Goal: Navigation & Orientation: Understand site structure

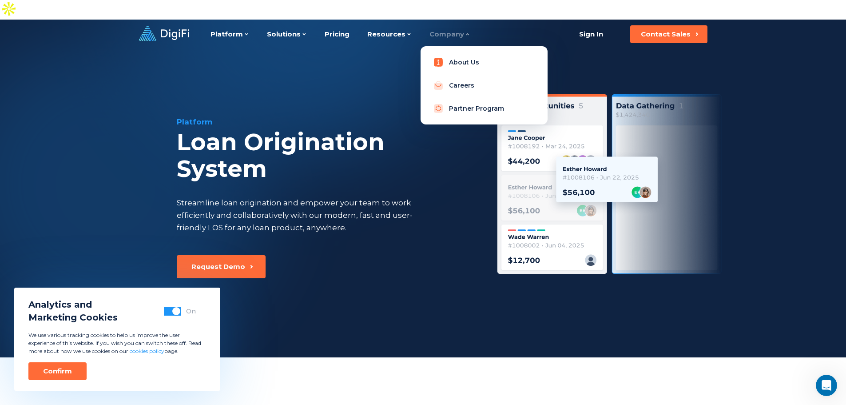
click at [459, 53] on link "About Us" at bounding box center [484, 62] width 113 height 18
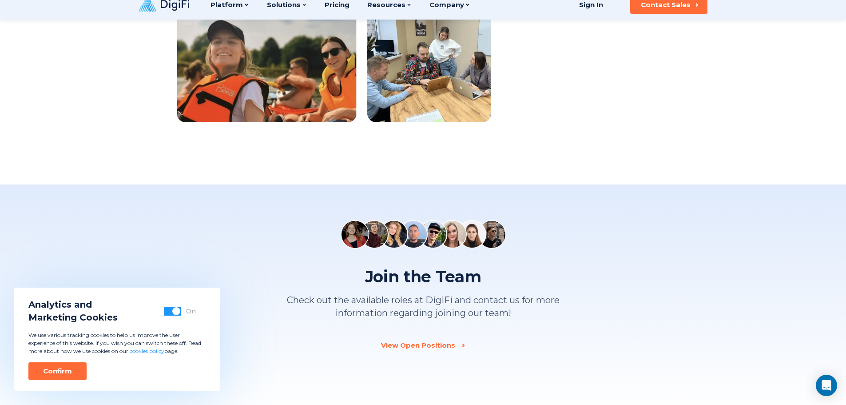
scroll to position [1066, 0]
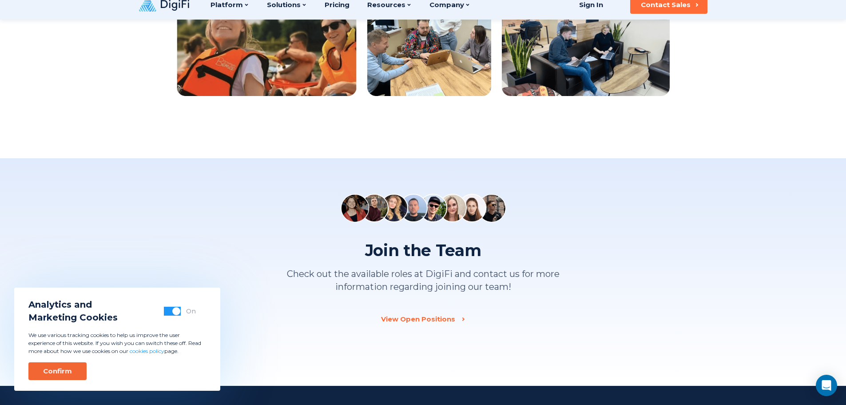
click at [68, 370] on div "Confirm" at bounding box center [57, 370] width 29 height 9
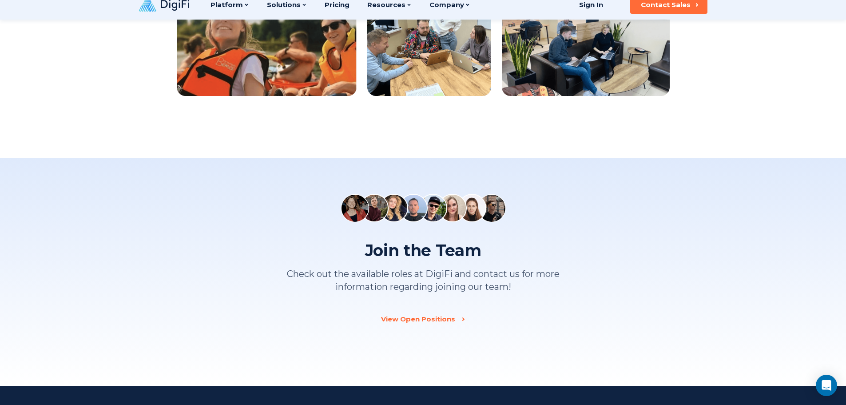
scroll to position [0, 0]
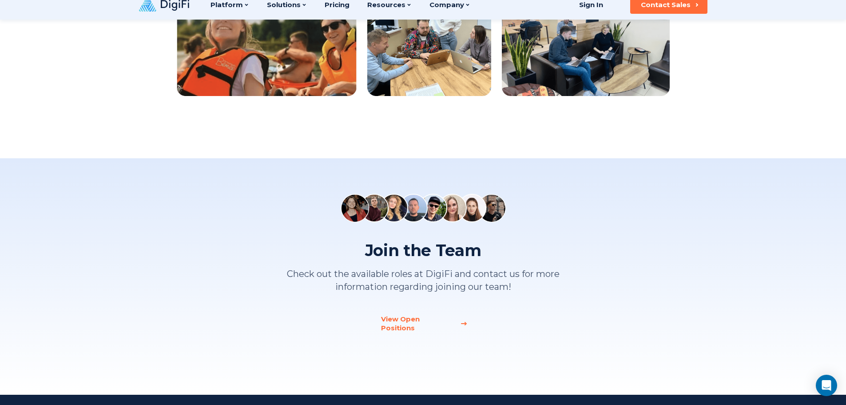
click at [430, 314] on div "View Open Positions" at bounding box center [418, 323] width 74 height 18
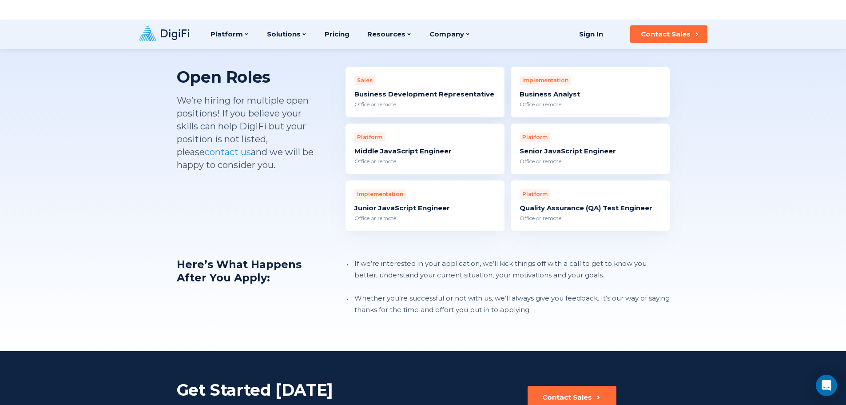
scroll to position [570, 0]
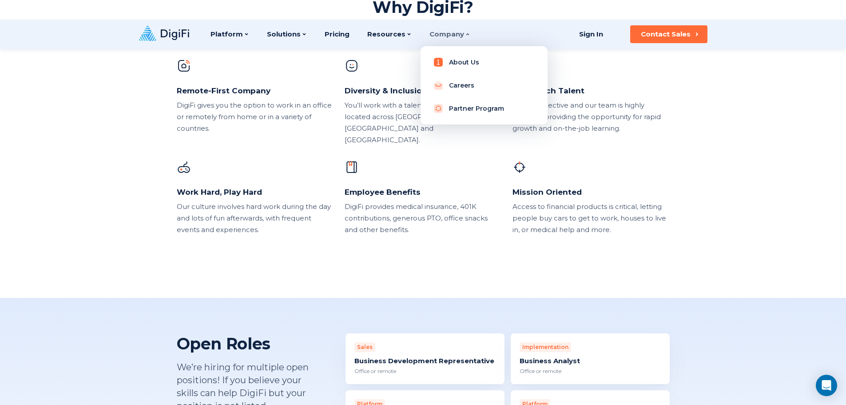
click at [451, 53] on link "About Us" at bounding box center [484, 62] width 113 height 18
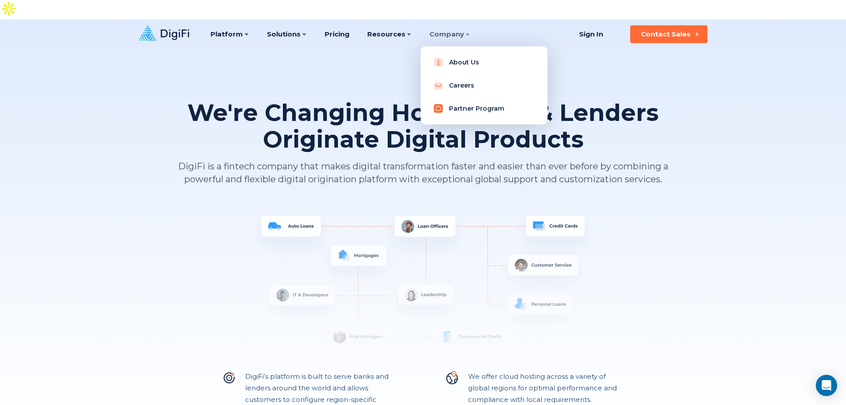
click at [453, 99] on link "Partner Program" at bounding box center [484, 108] width 113 height 18
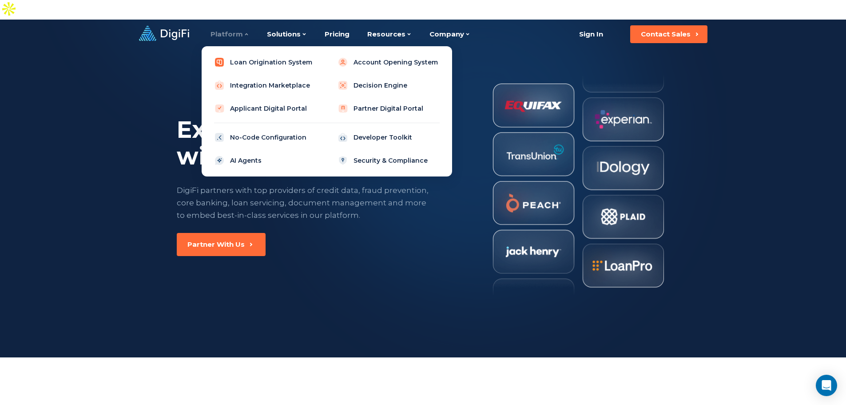
click at [264, 53] on link "Loan Origination System" at bounding box center [265, 62] width 113 height 18
